Goal: Task Accomplishment & Management: Manage account settings

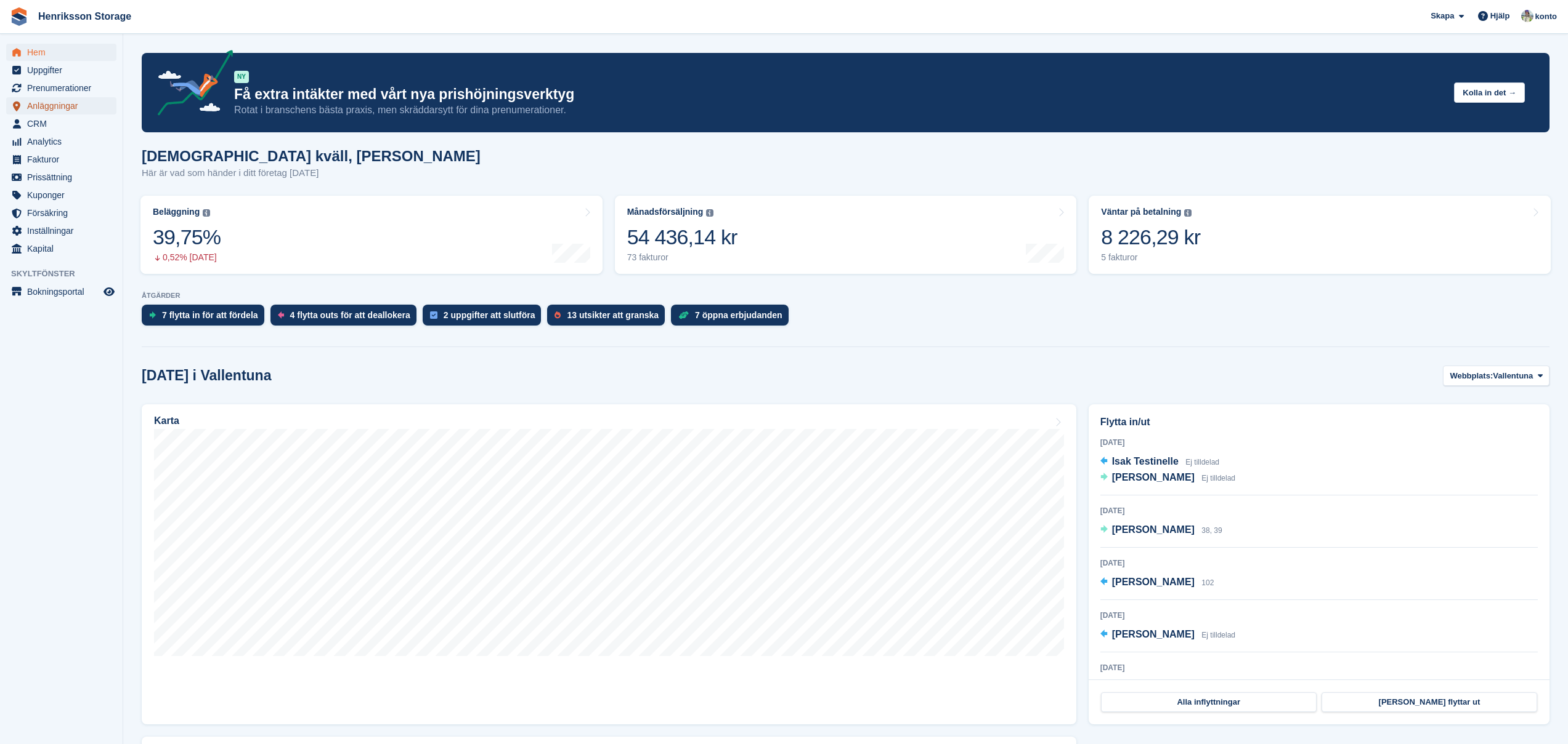
click at [43, 106] on span "Anläggningar" at bounding box center [64, 106] width 74 height 17
click at [1547, 21] on span "konto" at bounding box center [1546, 16] width 21 height 12
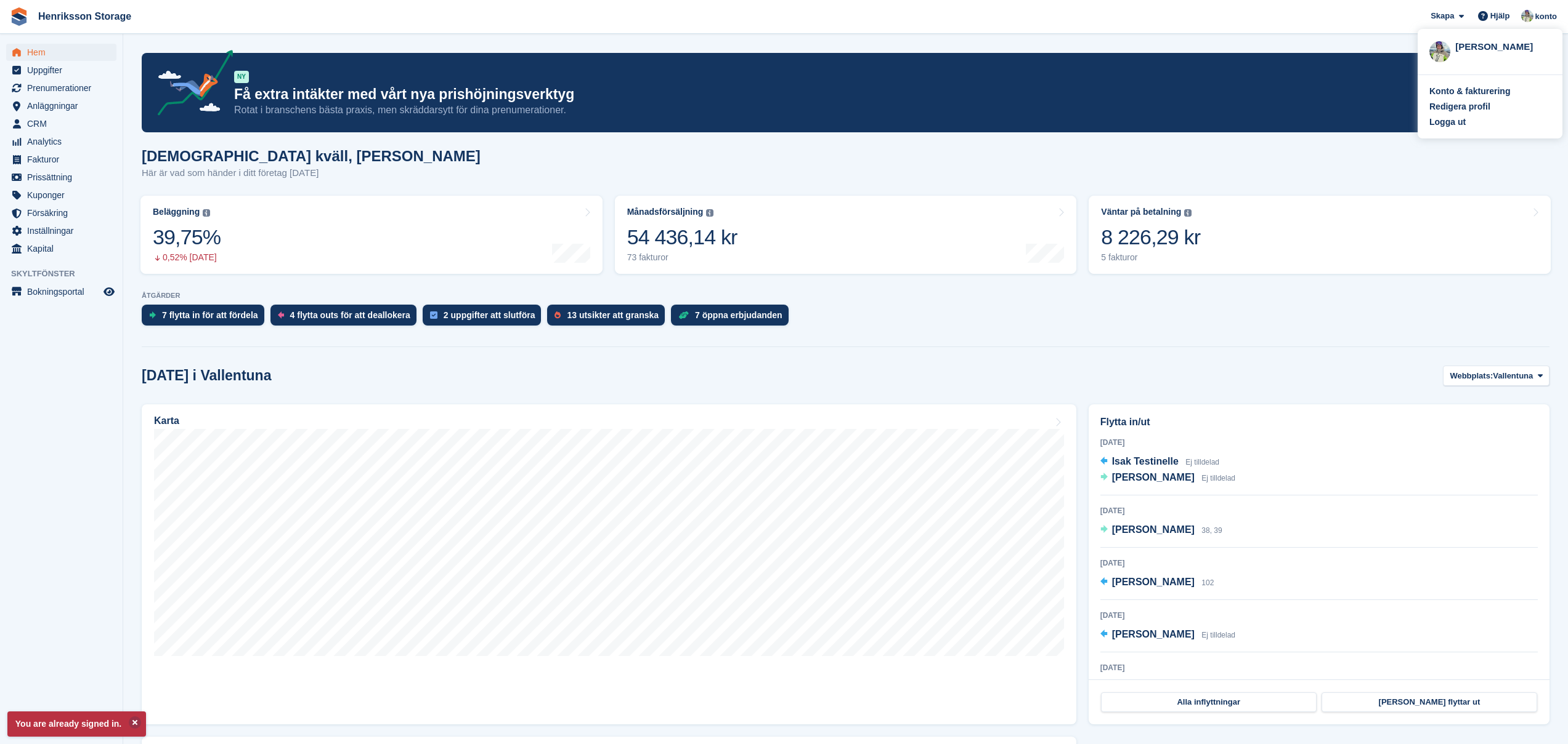
click at [1491, 44] on div "[PERSON_NAME]" at bounding box center [1503, 46] width 95 height 11
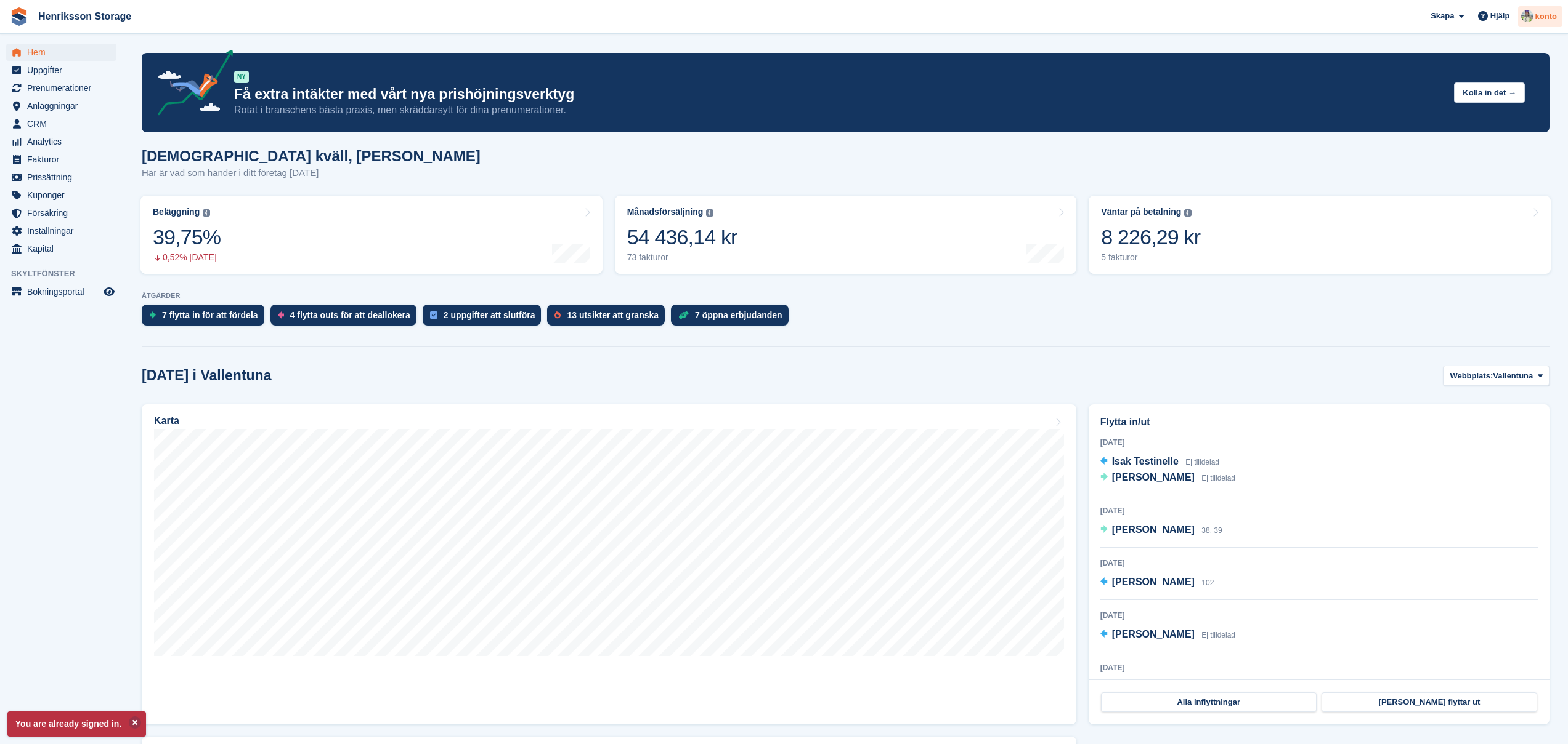
click at [1553, 21] on span "konto" at bounding box center [1546, 16] width 21 height 12
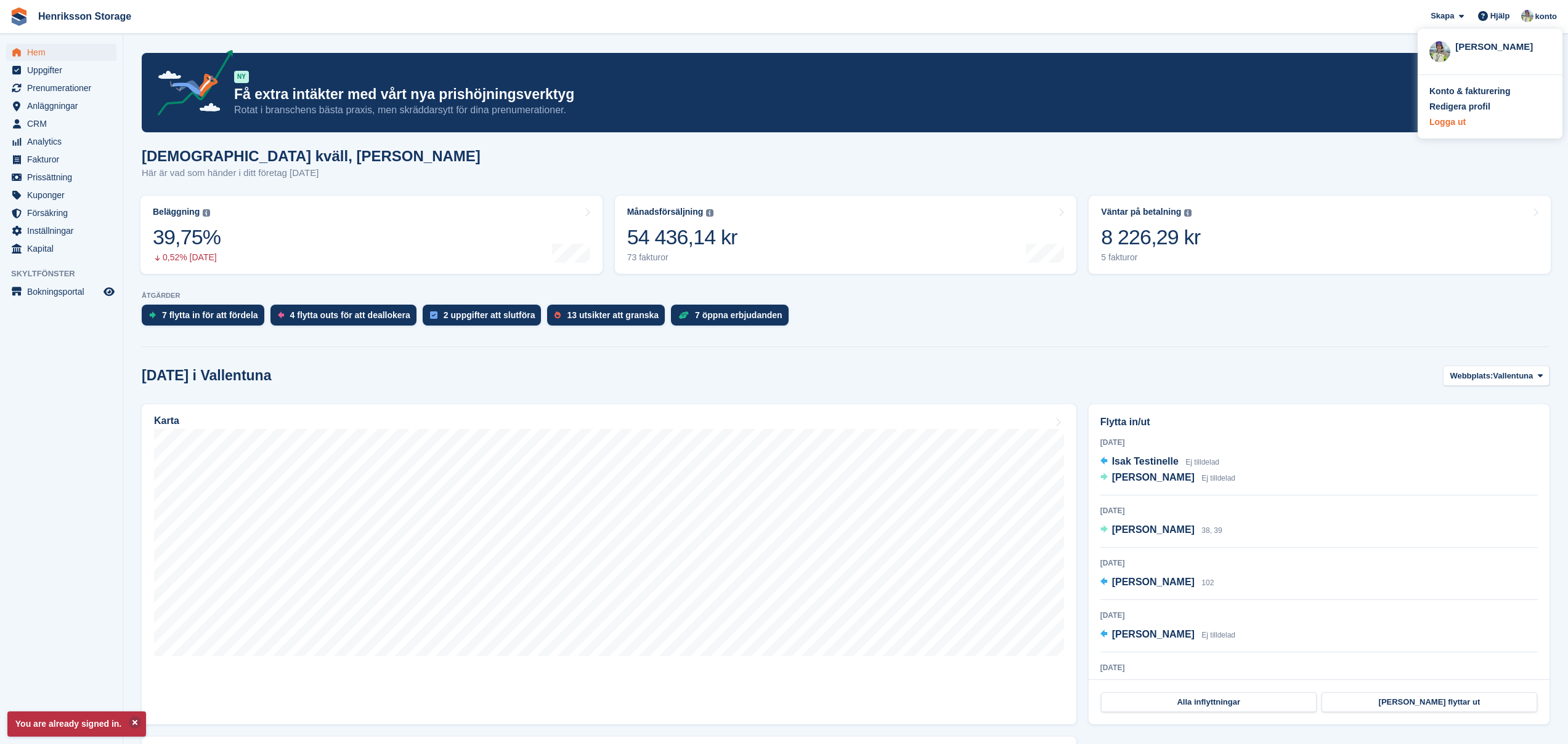
click at [1439, 122] on div "Logga ut" at bounding box center [1447, 122] width 36 height 13
